Goal: Navigation & Orientation: Go to known website

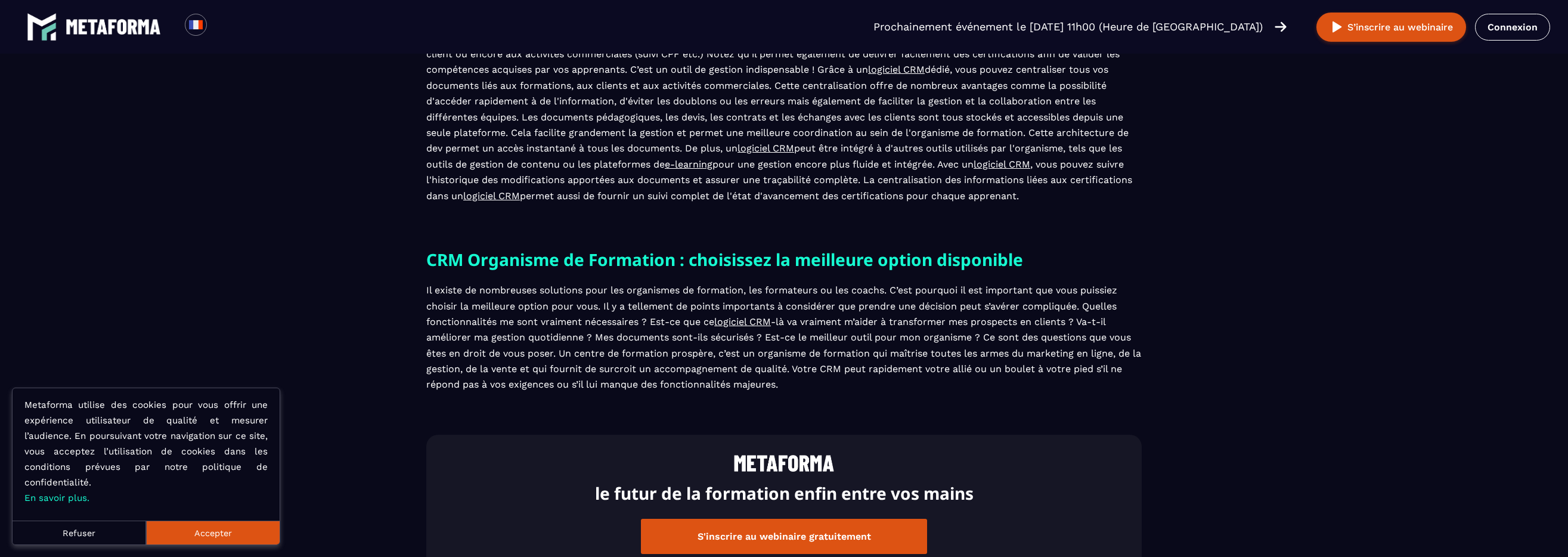
scroll to position [975, 0]
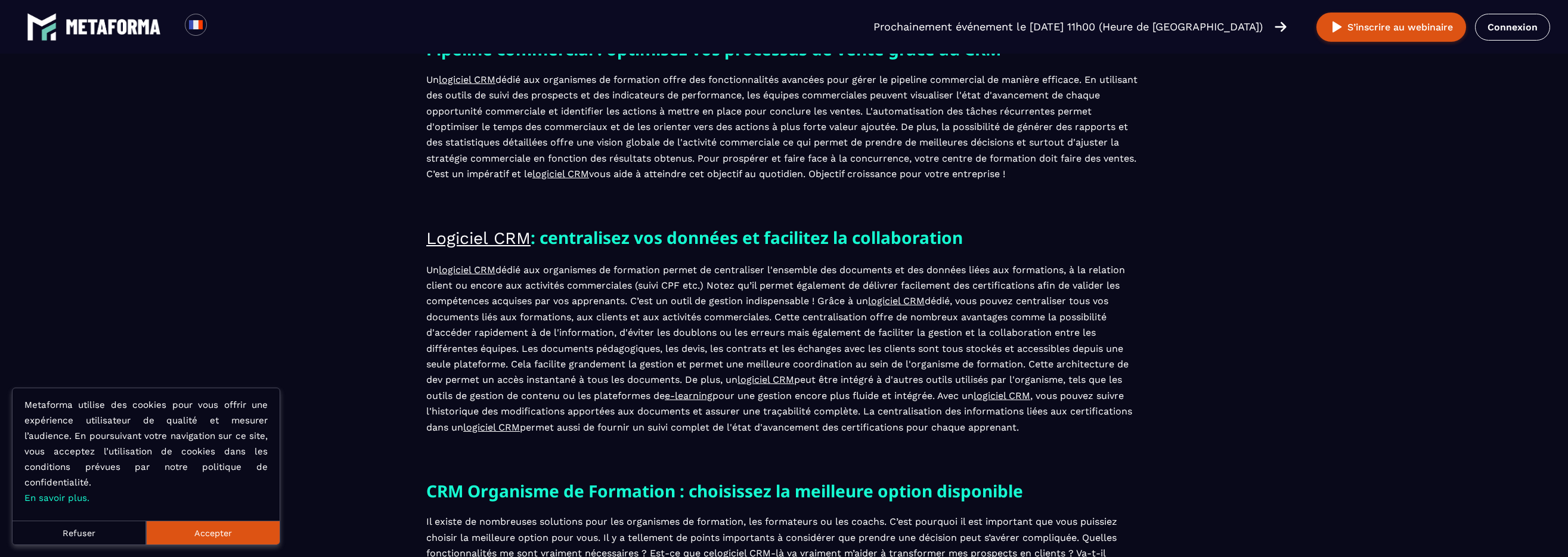
click at [96, 34] on img at bounding box center [114, 27] width 96 height 16
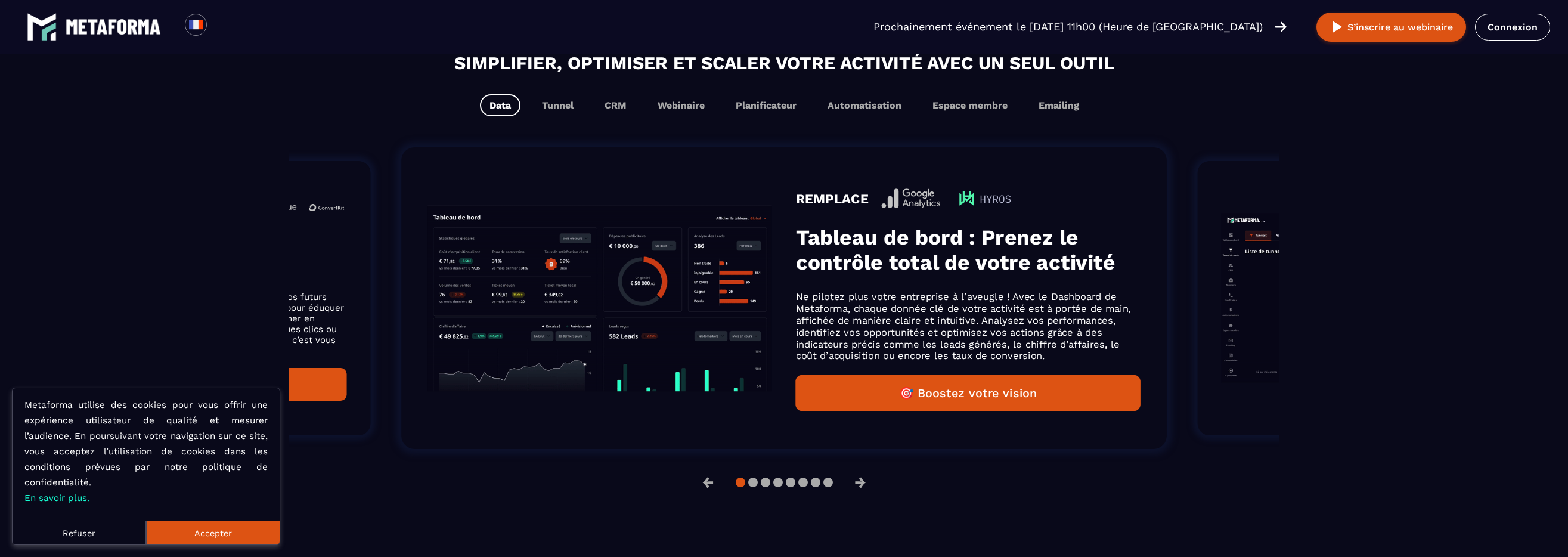
scroll to position [769, 0]
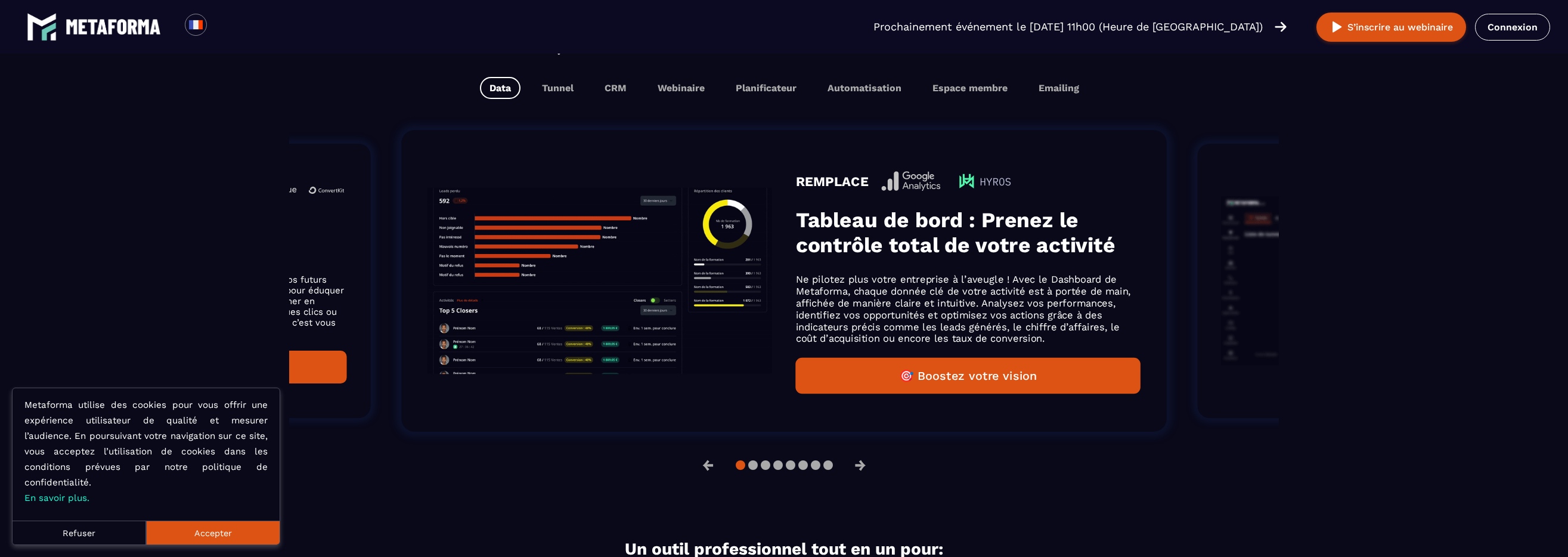
click at [240, 540] on button "Accepter" at bounding box center [213, 533] width 134 height 24
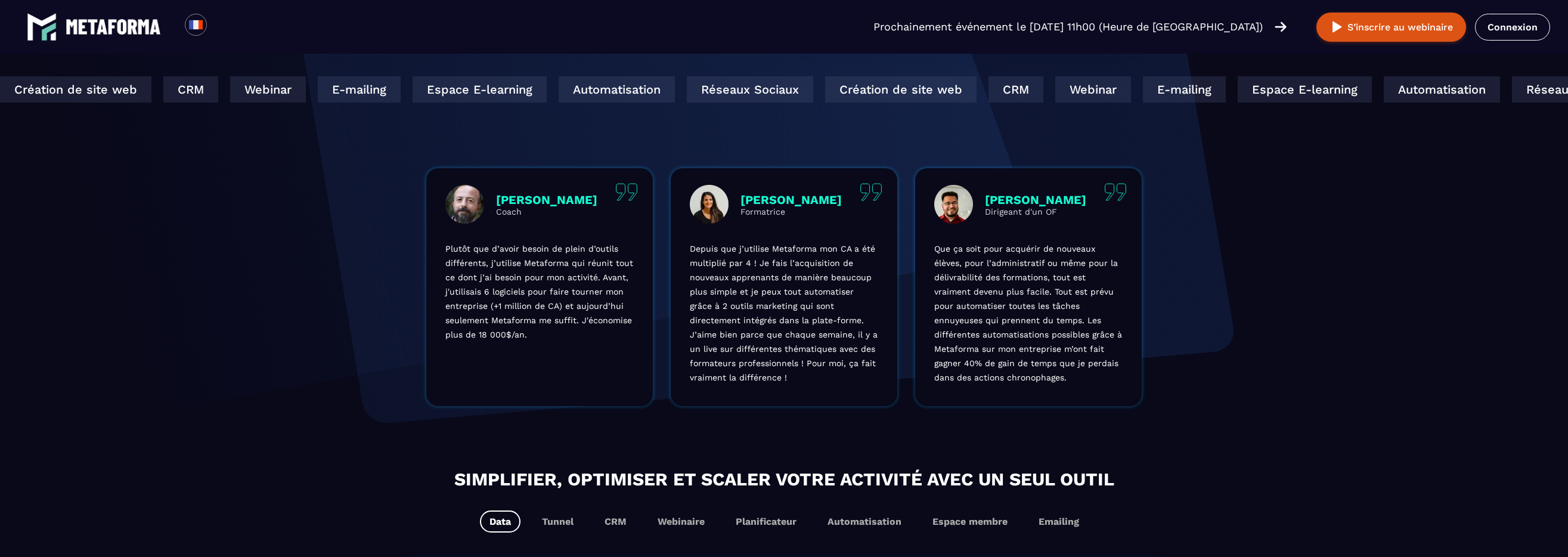
scroll to position [0, 0]
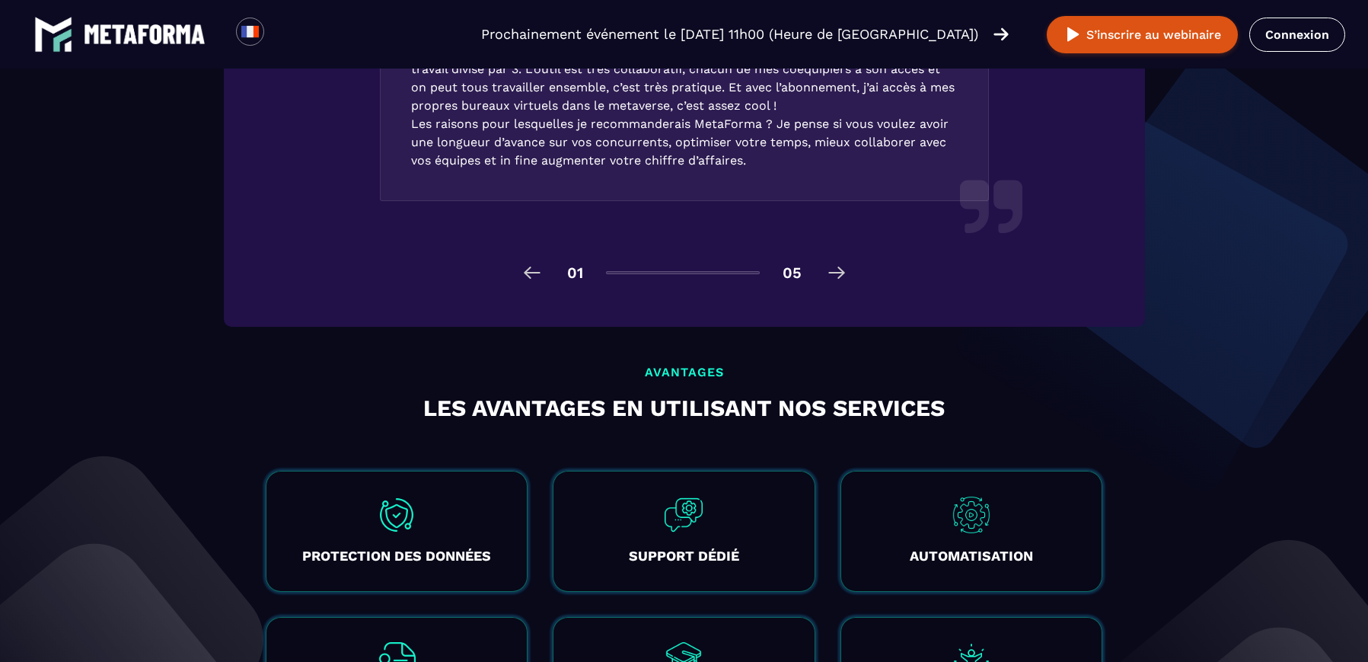
scroll to position [2444, 0]
